Goal: Navigation & Orientation: Find specific page/section

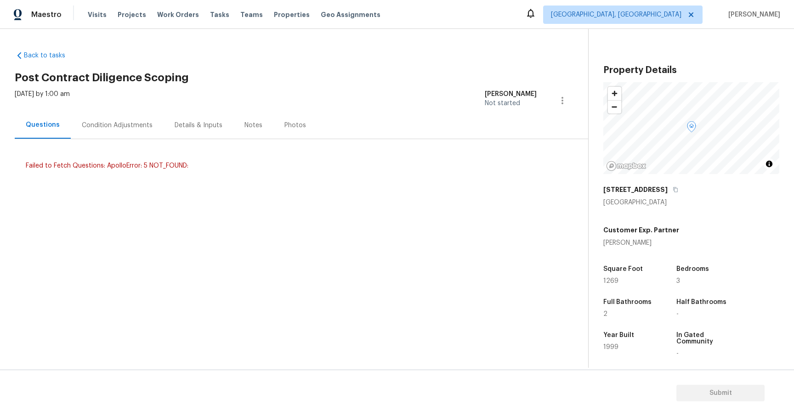
click at [420, 299] on section "Back to tasks Post Contract Diligence Scoping Sat, Oct 04 2025 by 1:00 am Jakub…" at bounding box center [302, 206] width 574 height 324
